Goal: Information Seeking & Learning: Learn about a topic

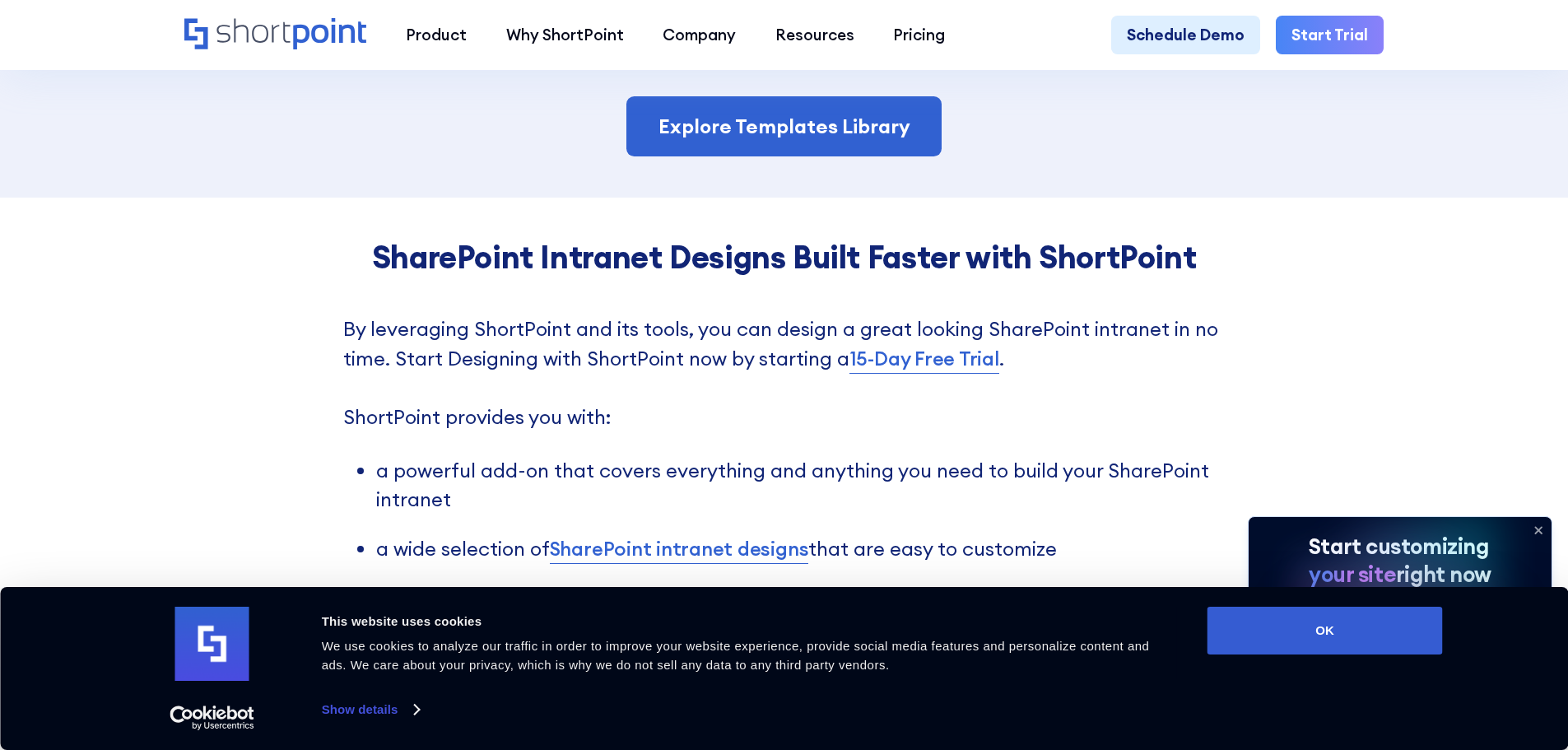
scroll to position [3868, 0]
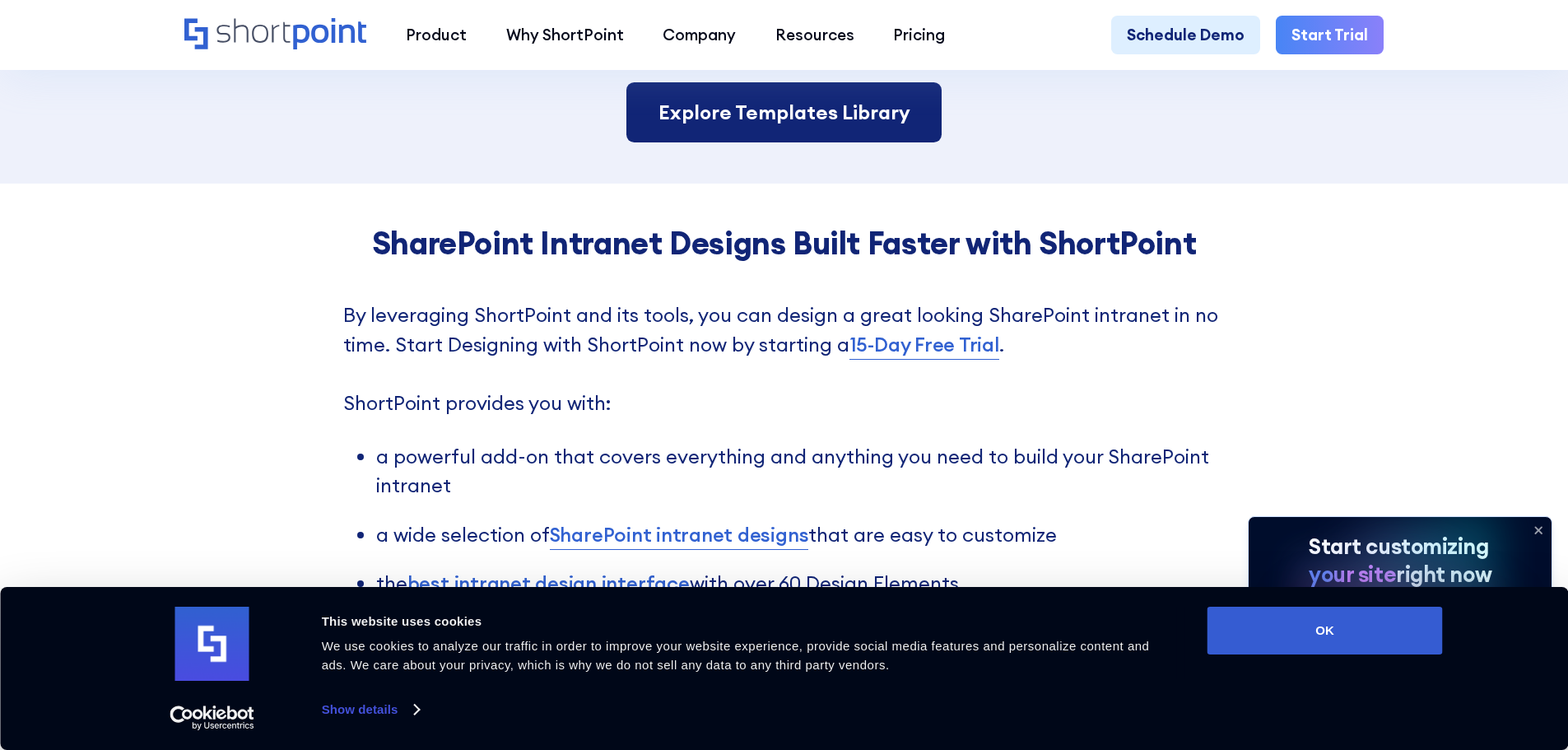
click at [812, 137] on link "Explore Templates Library" at bounding box center [783, 112] width 314 height 61
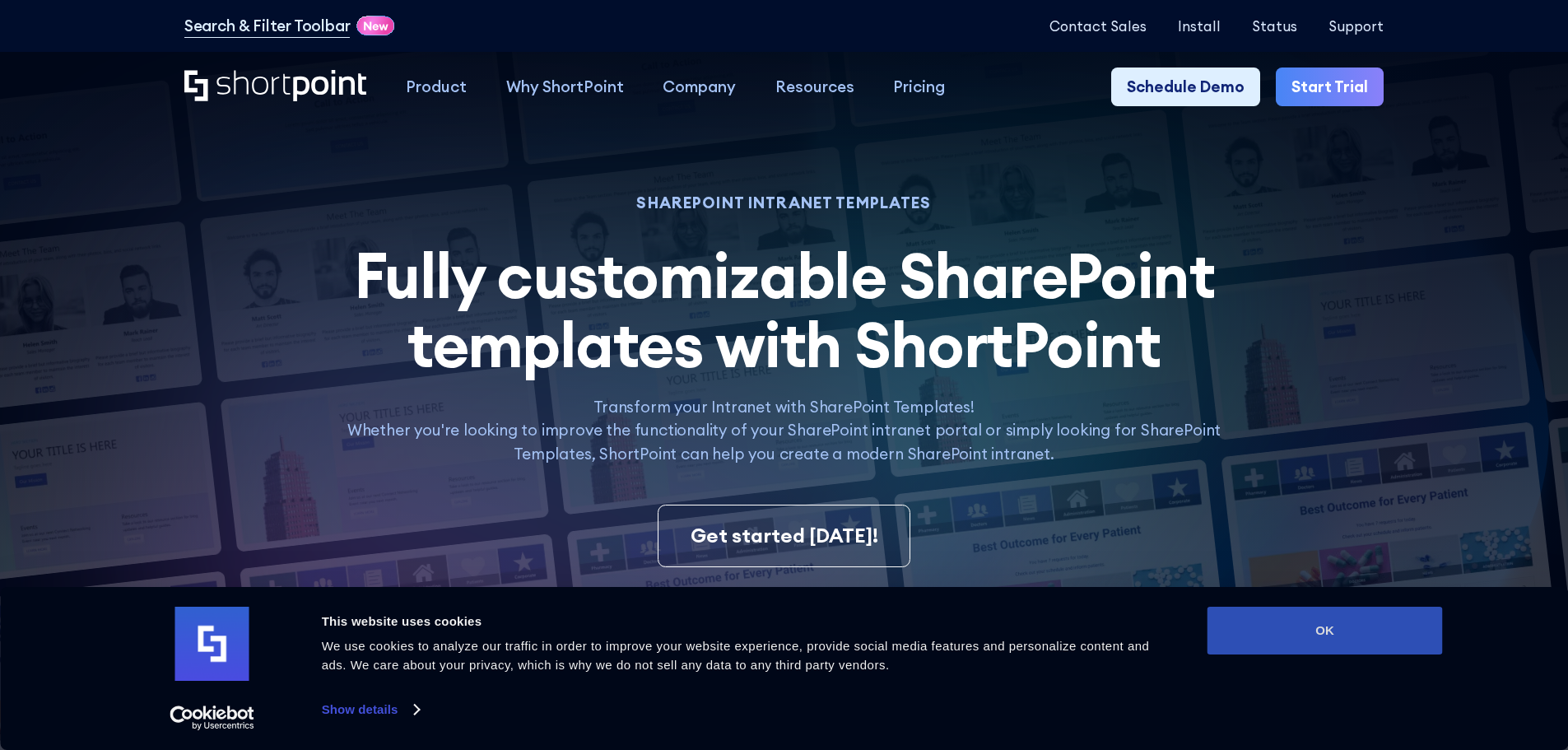
click at [1363, 634] on button "OK" at bounding box center [1325, 629] width 236 height 47
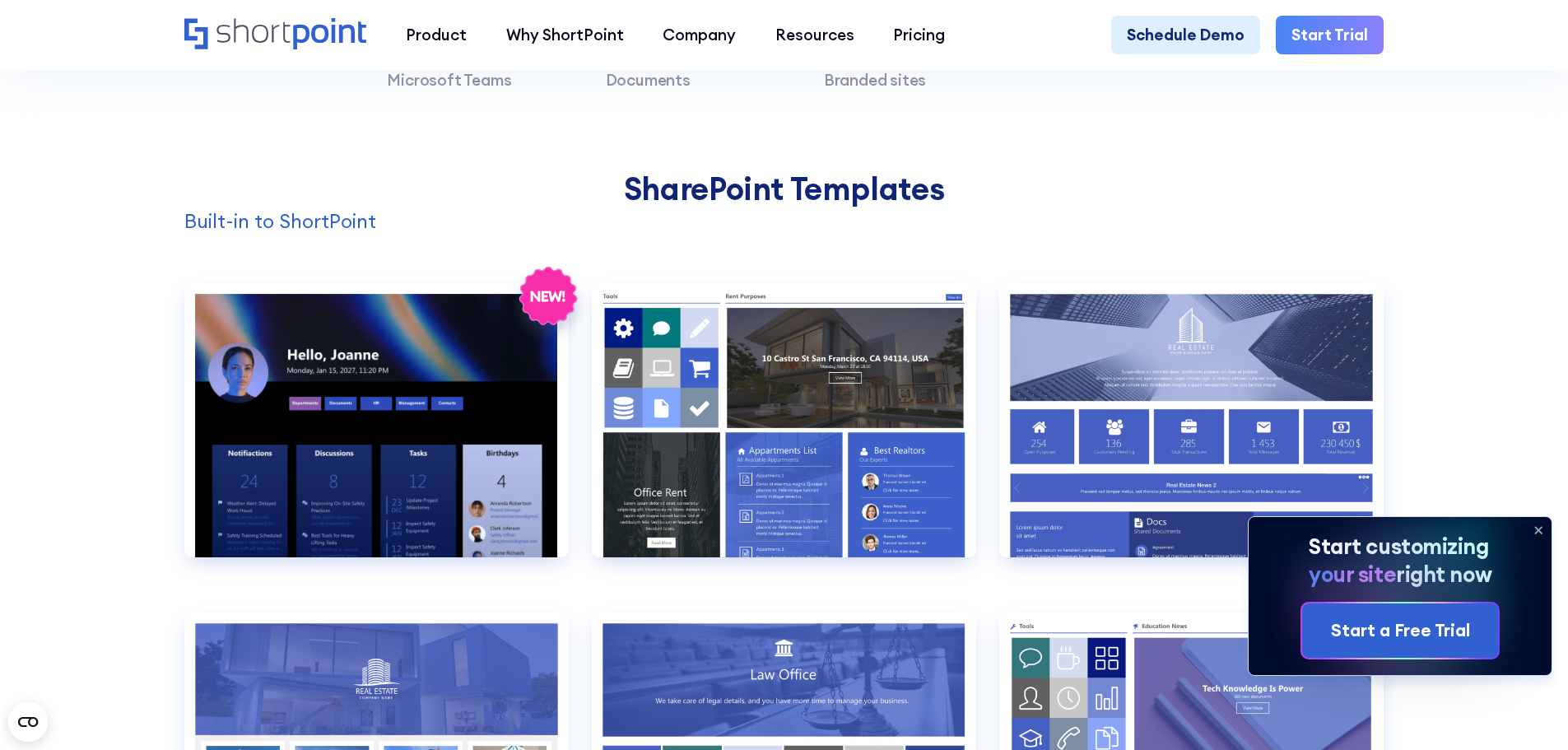
scroll to position [1646, 0]
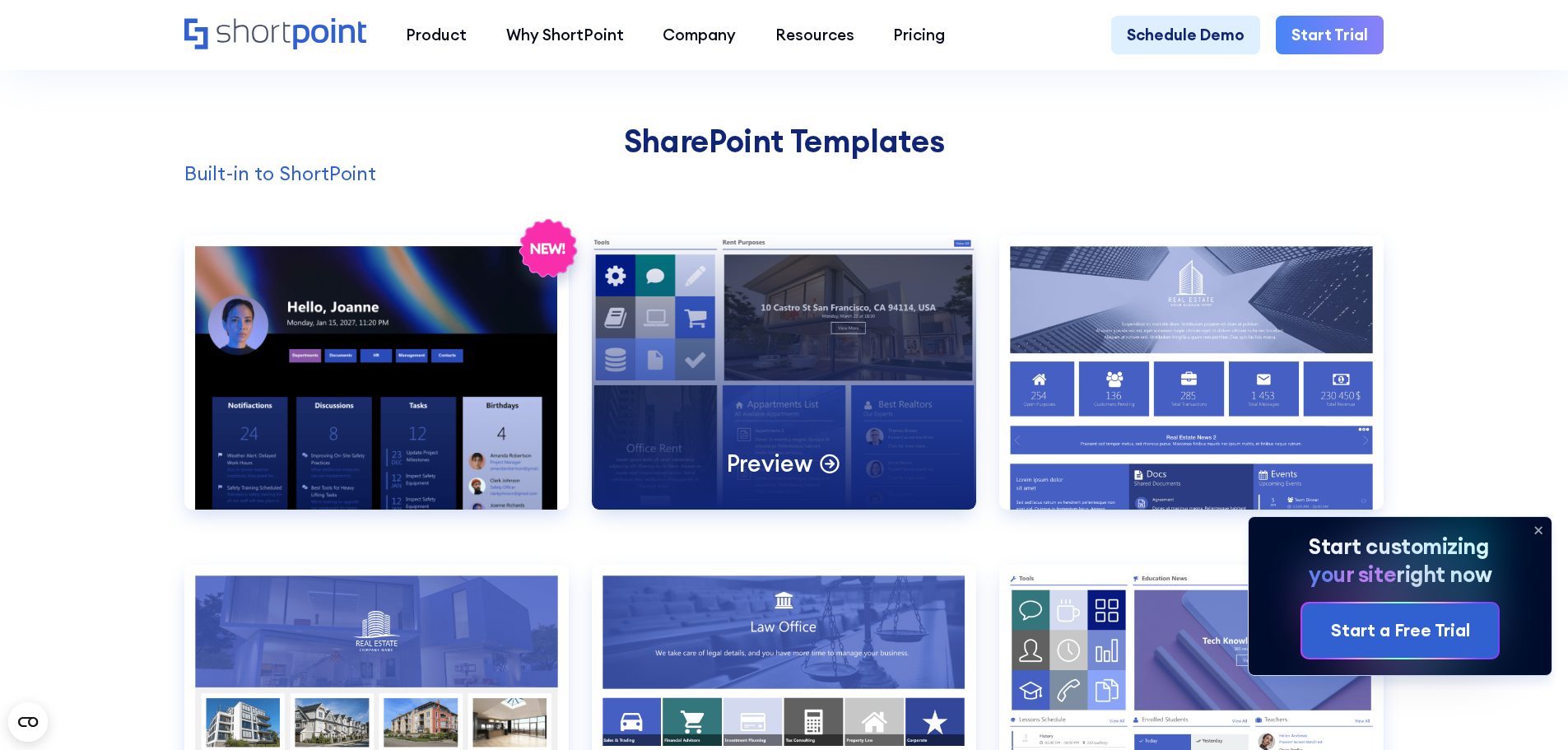
click at [769, 399] on div "Preview" at bounding box center [784, 373] width 385 height 274
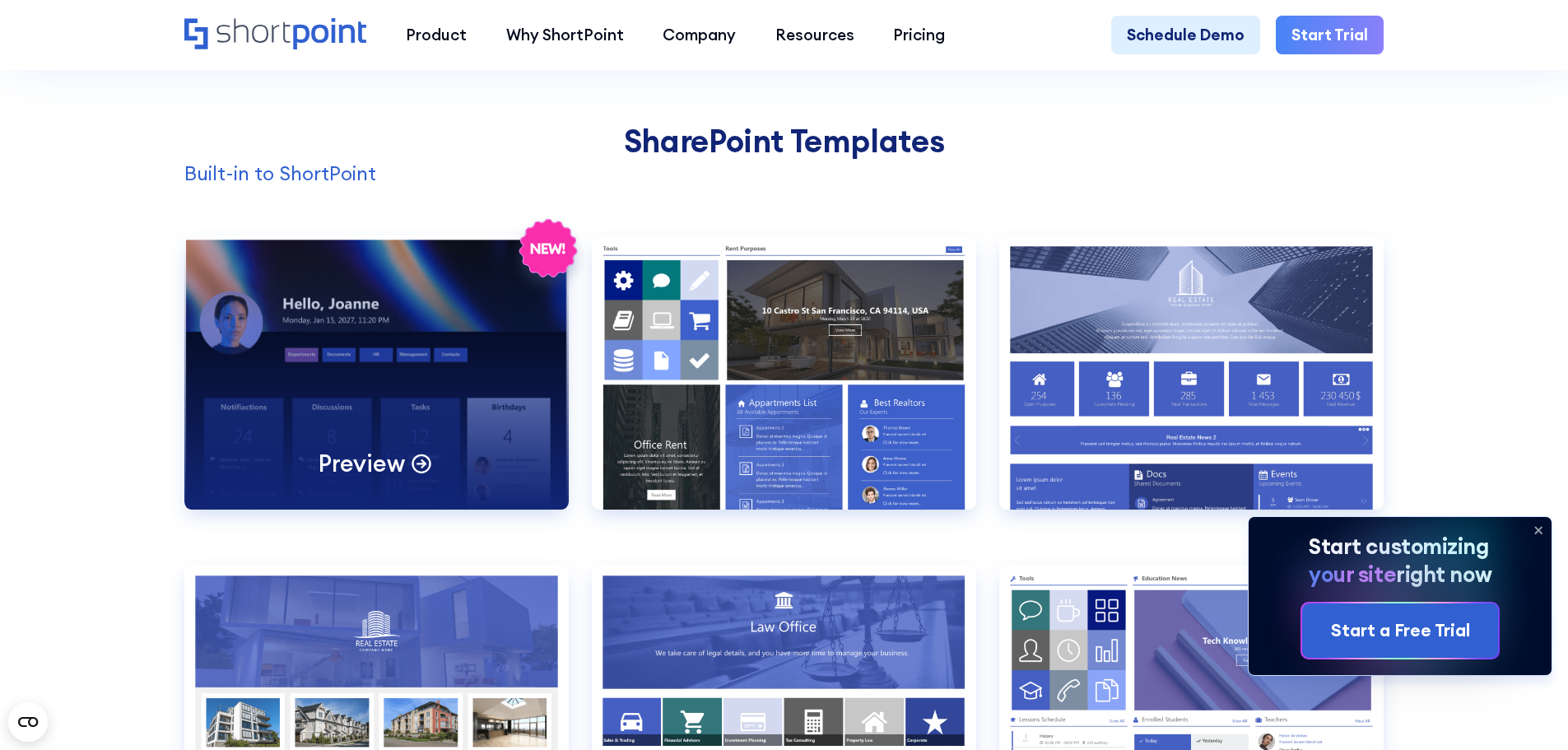
click at [345, 327] on div "Preview" at bounding box center [377, 373] width 385 height 274
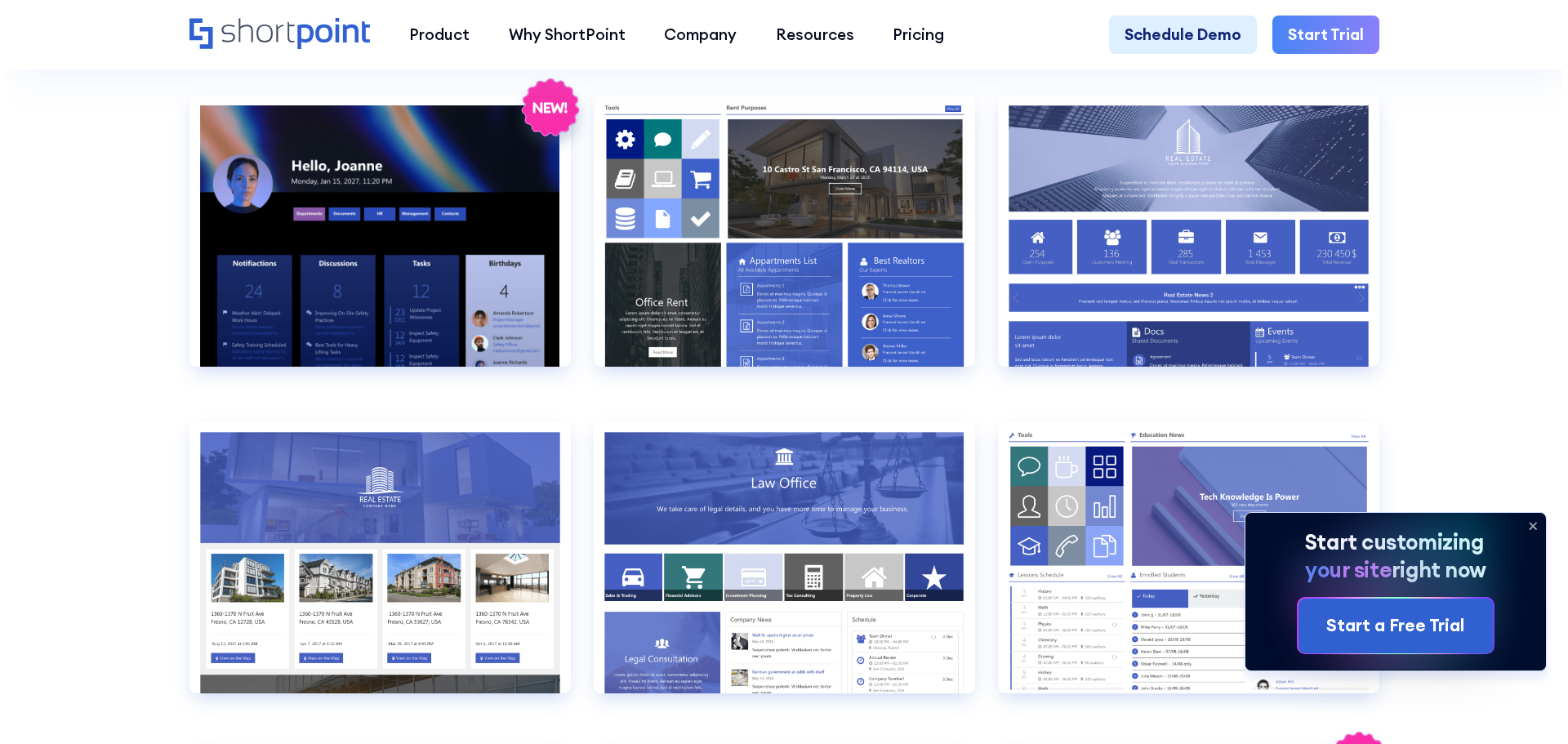
scroll to position [1796, 0]
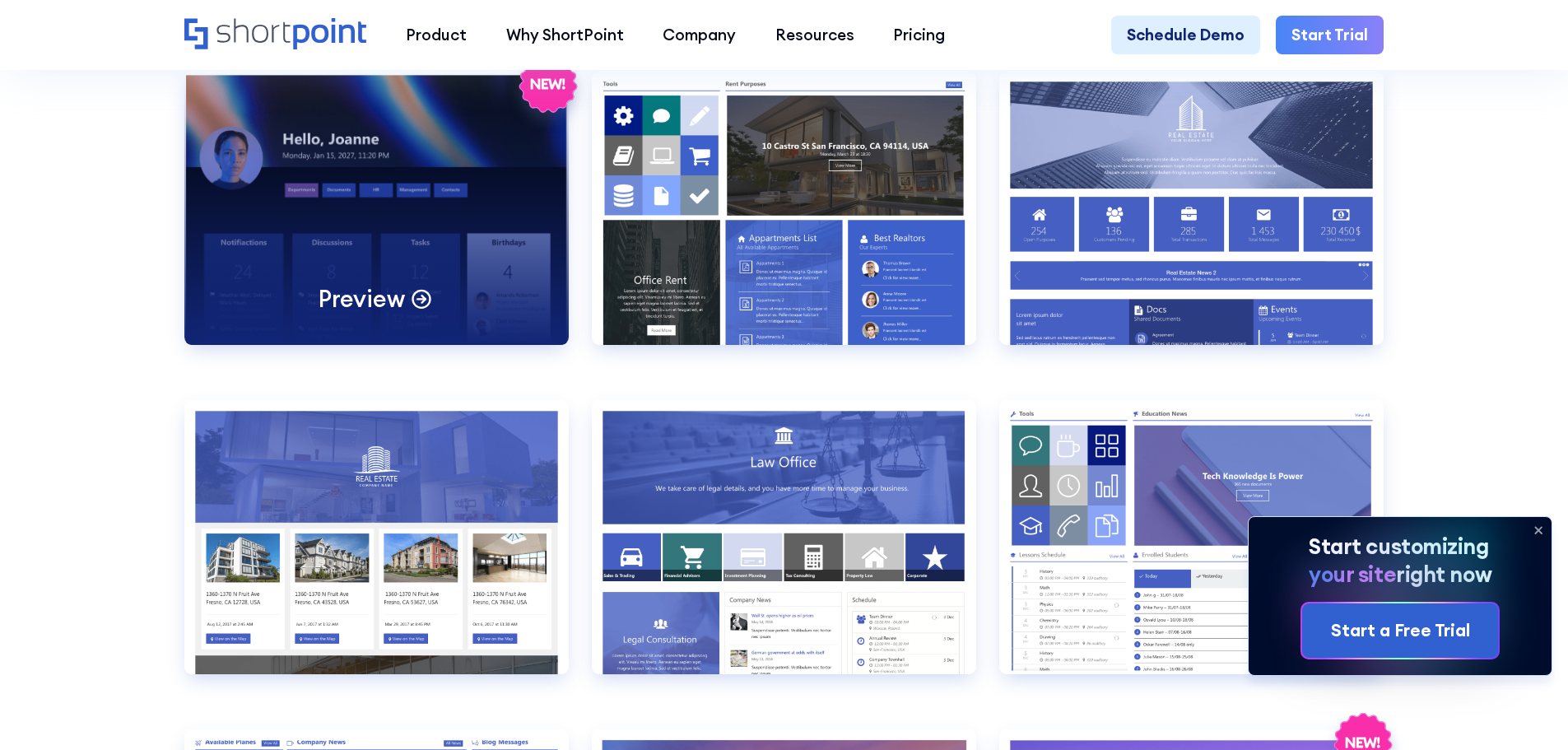
click at [317, 252] on div "Preview" at bounding box center [377, 208] width 385 height 274
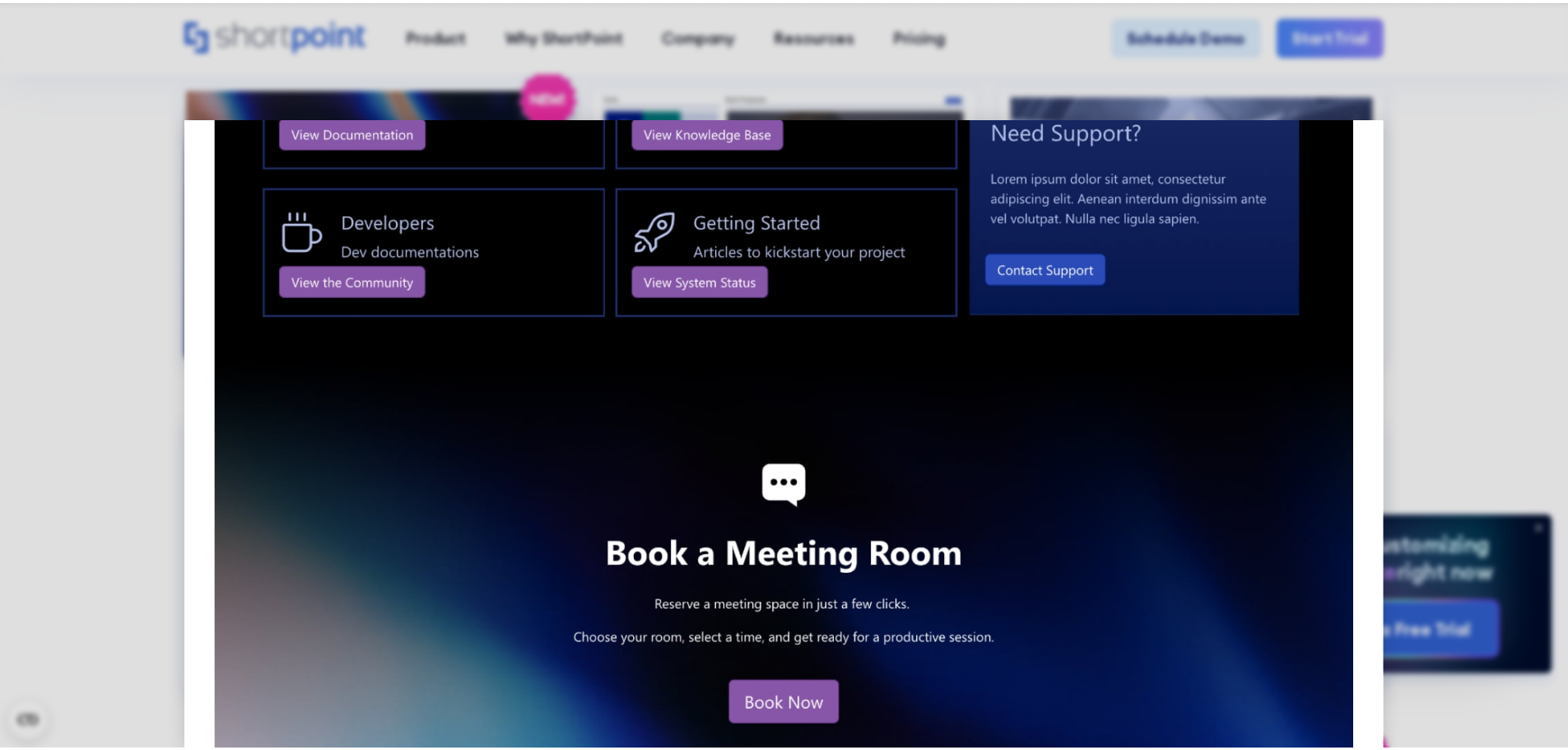
scroll to position [2459, 0]
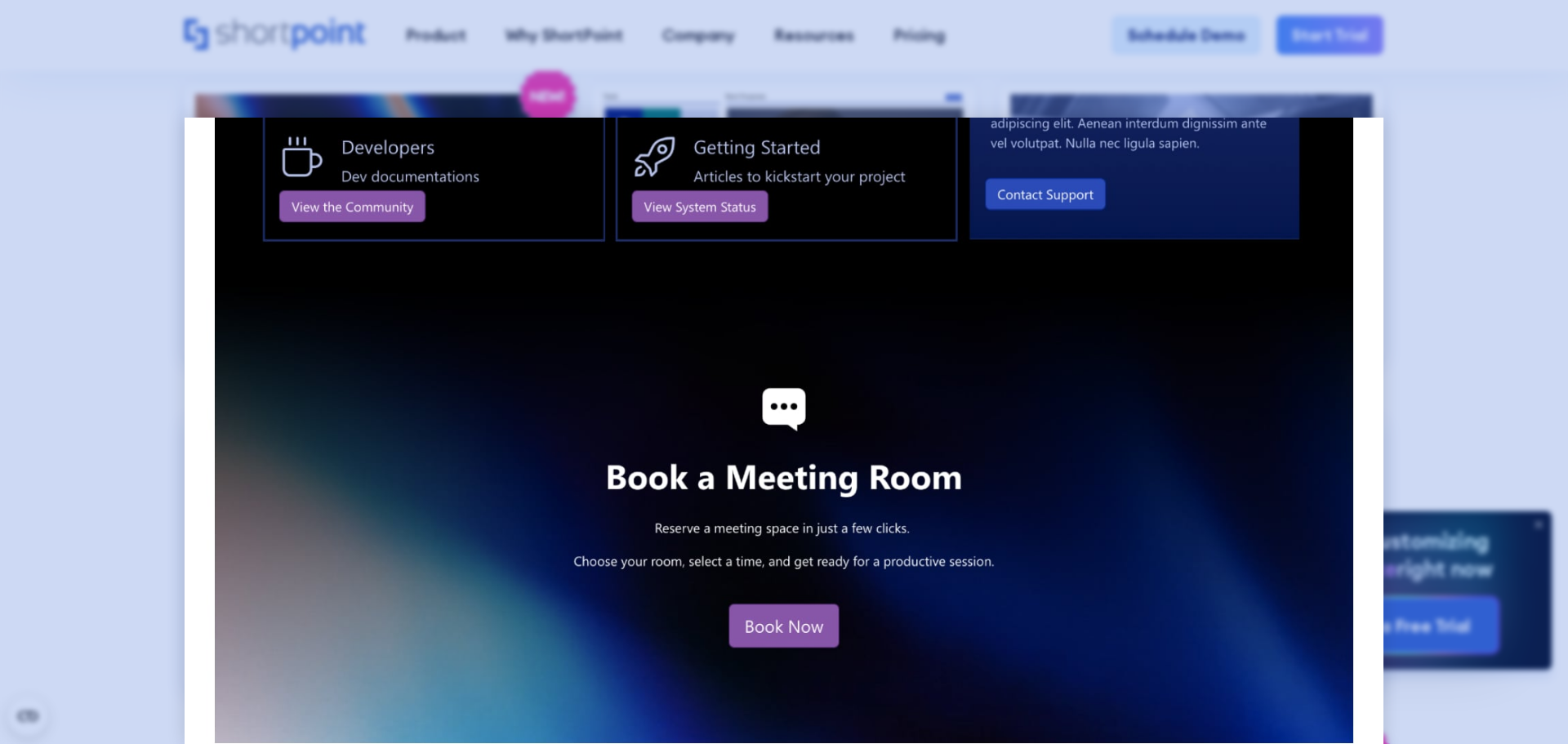
click at [80, 380] on div at bounding box center [784, 372] width 1568 height 744
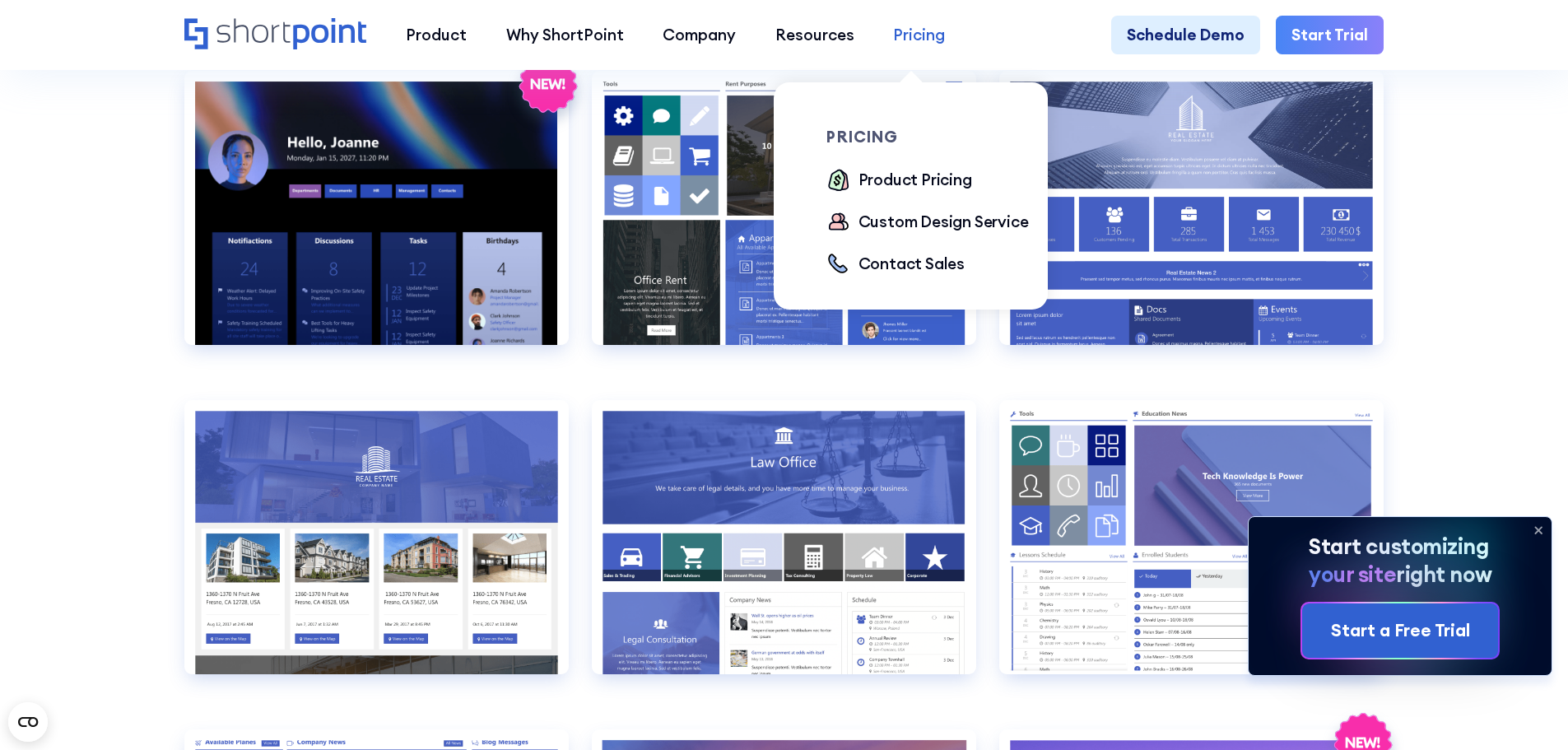
click at [915, 36] on div "Pricing" at bounding box center [919, 35] width 52 height 24
